Goal: Connect with others: Connect with others

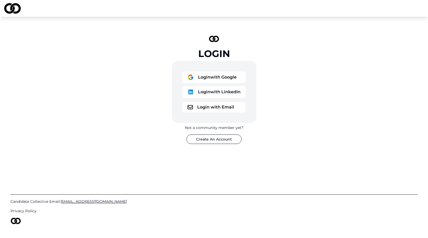
click at [217, 76] on button "Login with Google" at bounding box center [214, 77] width 64 height 12
click at [204, 96] on button "Login with LinkedIn" at bounding box center [214, 92] width 64 height 12
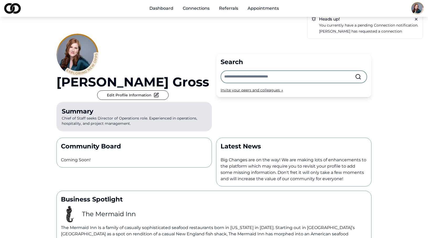
click at [363, 33] on p "Michael Sherman has requested a connection" at bounding box center [368, 31] width 99 height 6
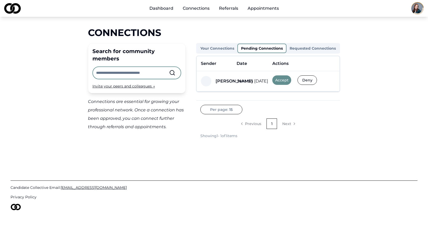
click at [277, 78] on button "Accept" at bounding box center [281, 79] width 19 height 9
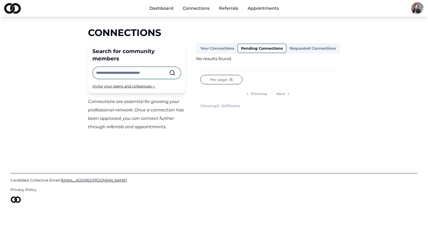
click at [165, 10] on link "Dashboard" at bounding box center [161, 8] width 32 height 10
